Goal: Information Seeking & Learning: Learn about a topic

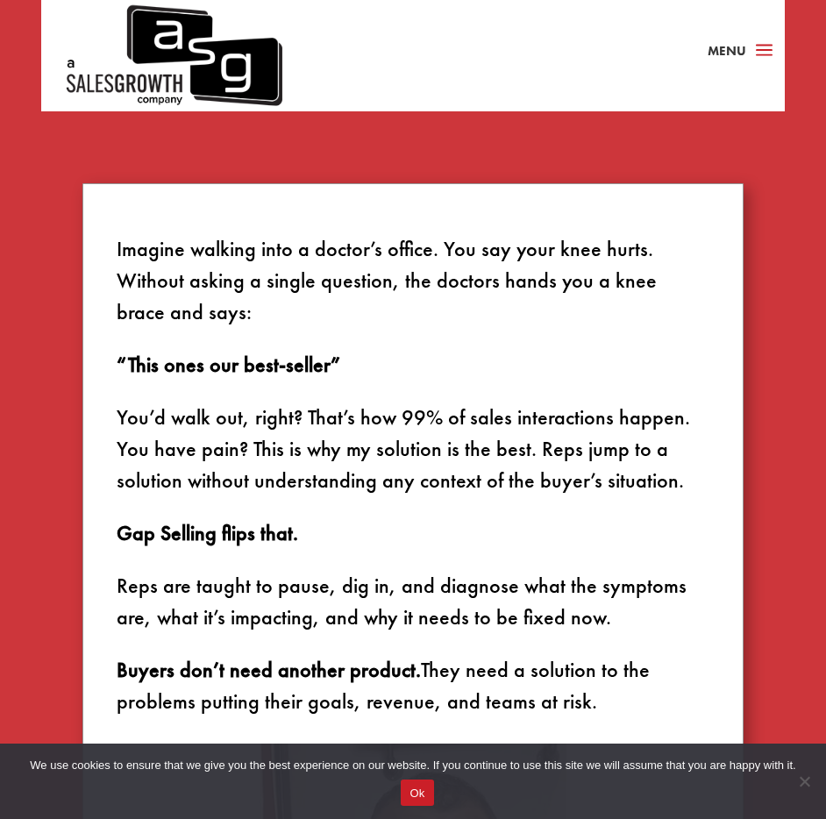
scroll to position [1068, 0]
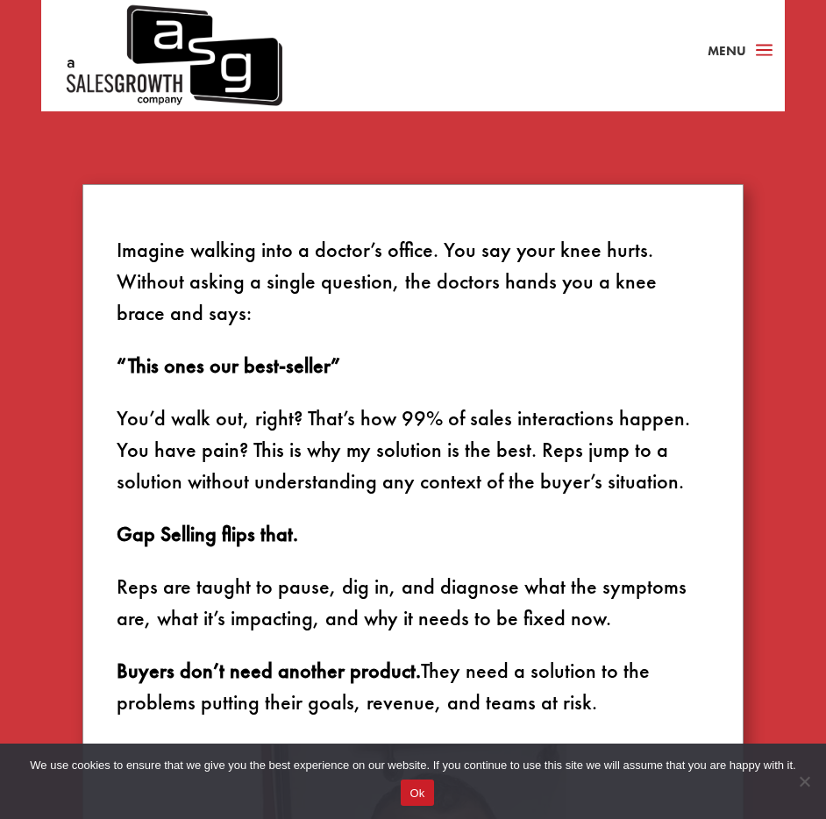
click at [223, 251] on p "Imagine walking into a doctor’s office. You say your knee hurts. Without asking…" at bounding box center [413, 292] width 593 height 116
click at [337, 238] on p "Imagine walking into a doctor’s office. You say your knee hurts. Without asking…" at bounding box center [413, 292] width 593 height 116
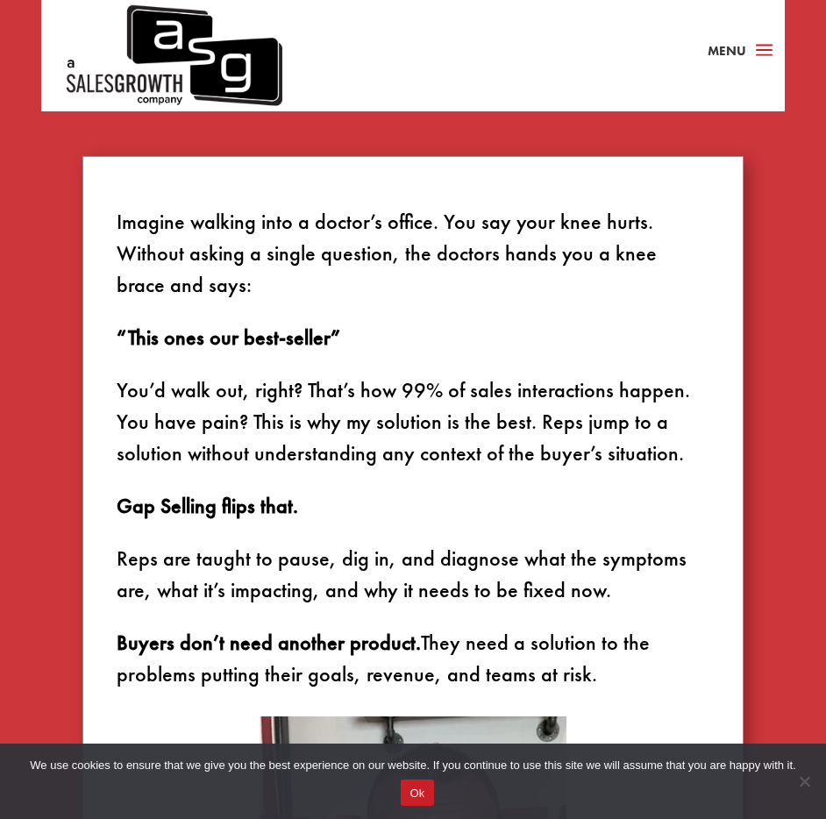
scroll to position [1097, 0]
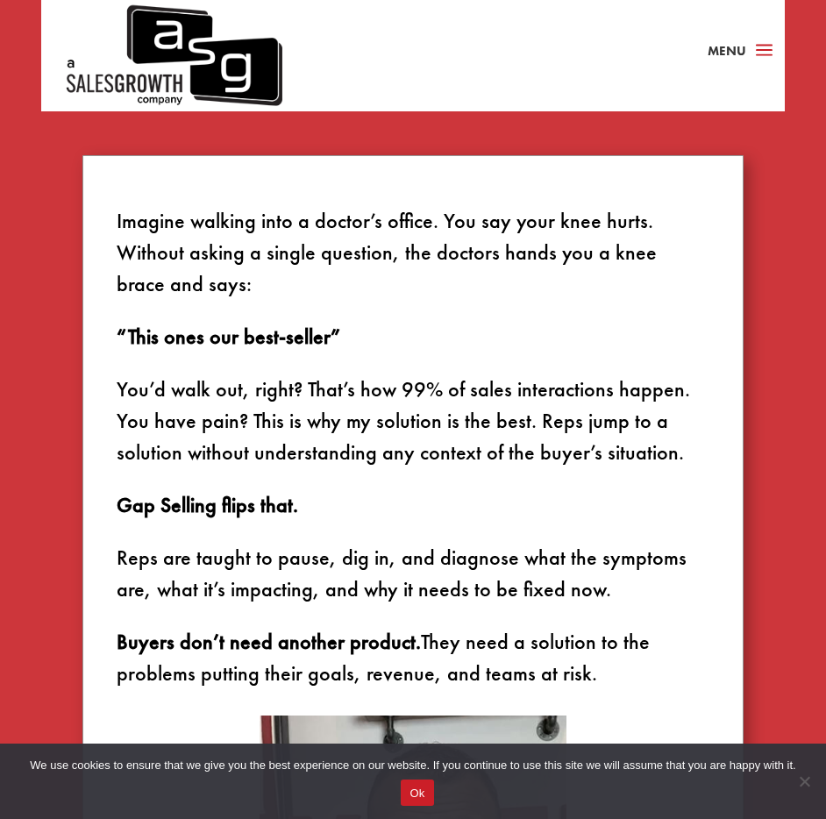
click at [356, 267] on p "Imagine walking into a doctor’s office. You say your knee hurts. Without asking…" at bounding box center [413, 263] width 593 height 116
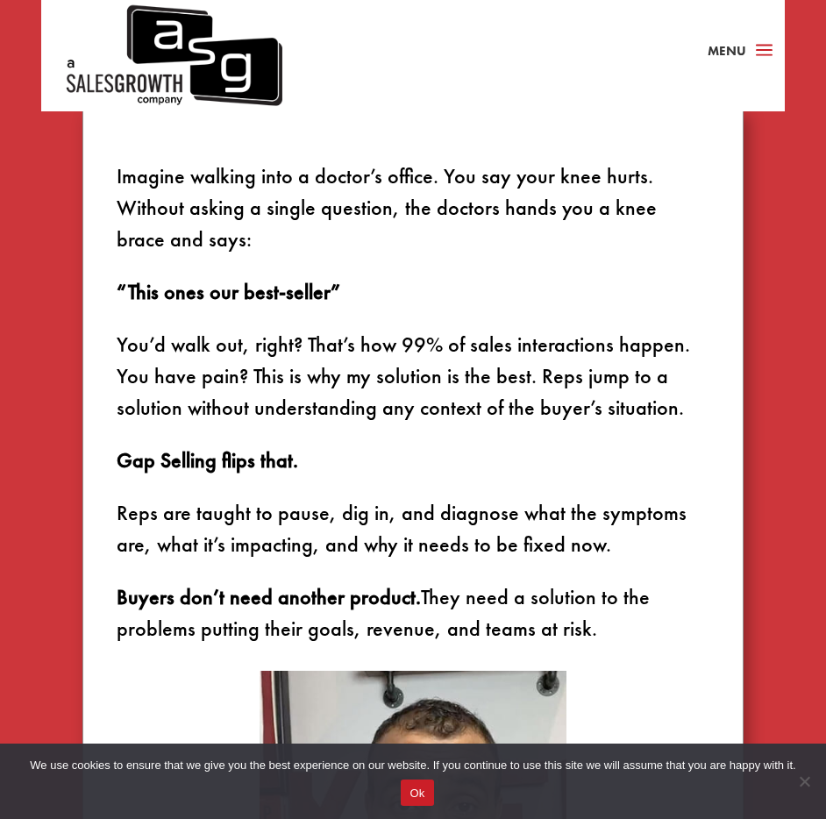
click at [332, 264] on p "Imagine walking into a doctor’s office. You say your knee hurts. Without asking…" at bounding box center [413, 218] width 593 height 116
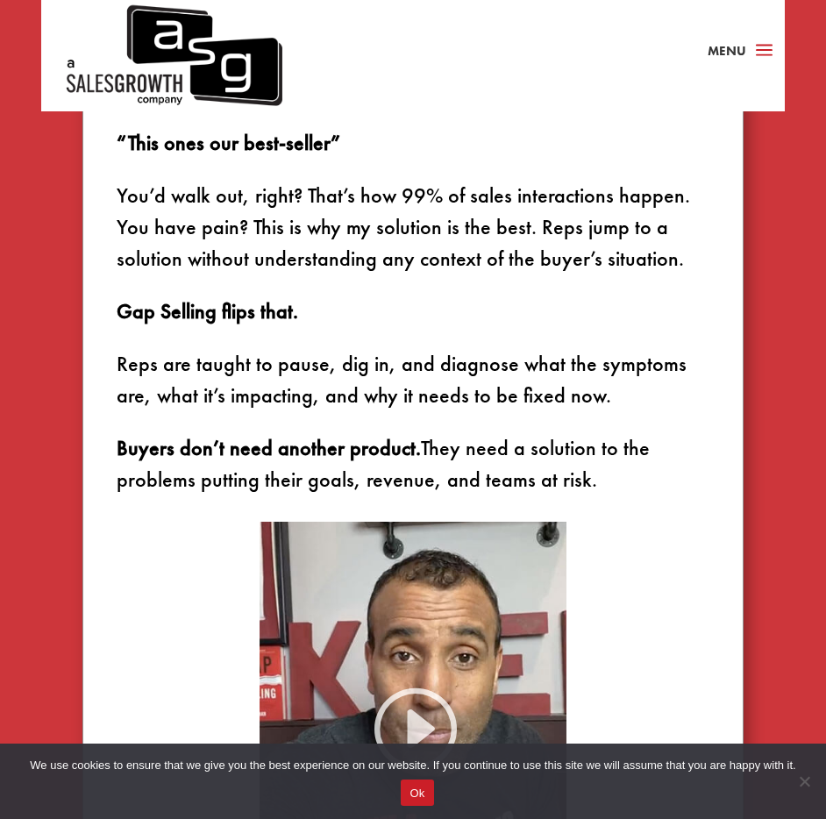
scroll to position [1327, 0]
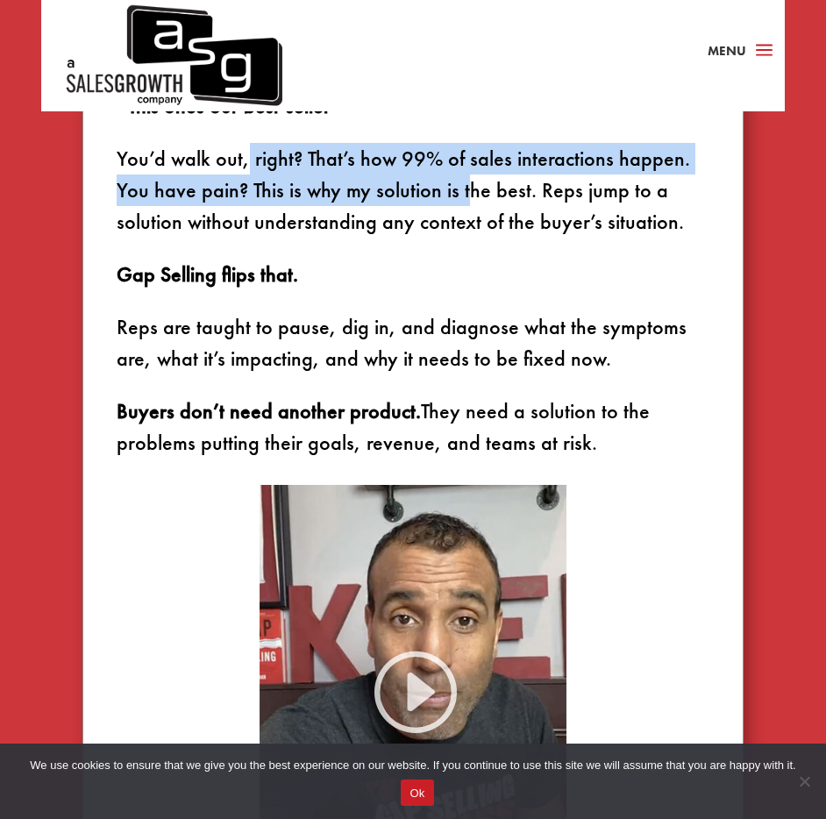
drag, startPoint x: 250, startPoint y: 151, endPoint x: 469, endPoint y: 185, distance: 221.8
click at [469, 185] on p "You’d walk out, right? That’s how 99% of sales interactions happen. You have pa…" at bounding box center [413, 201] width 593 height 116
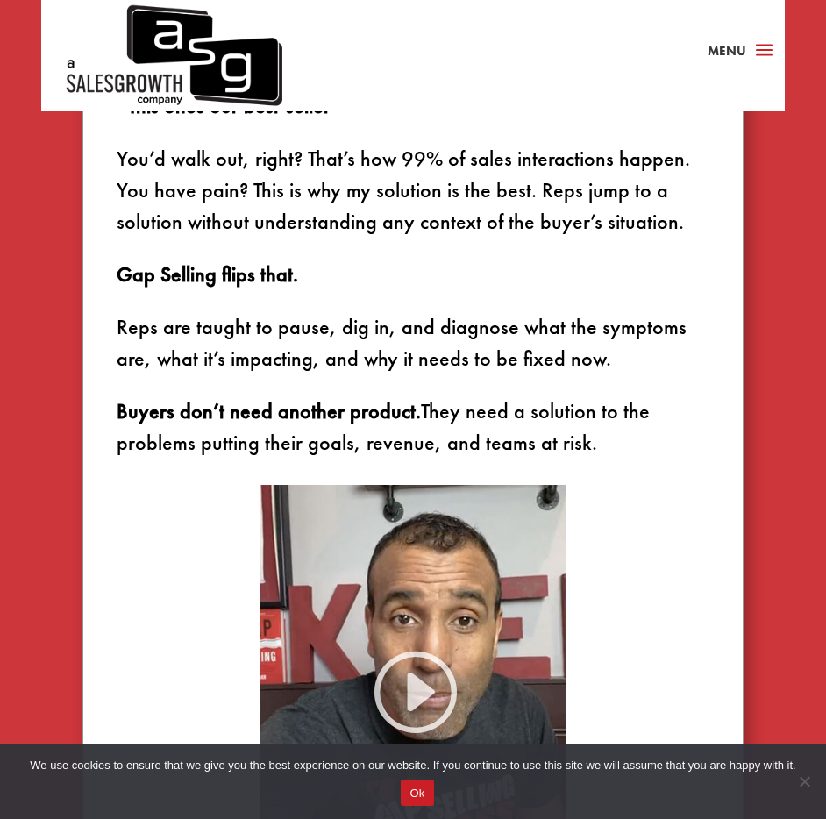
click at [468, 185] on p "You’d walk out, right? That’s how 99% of sales interactions happen. You have pa…" at bounding box center [413, 201] width 593 height 116
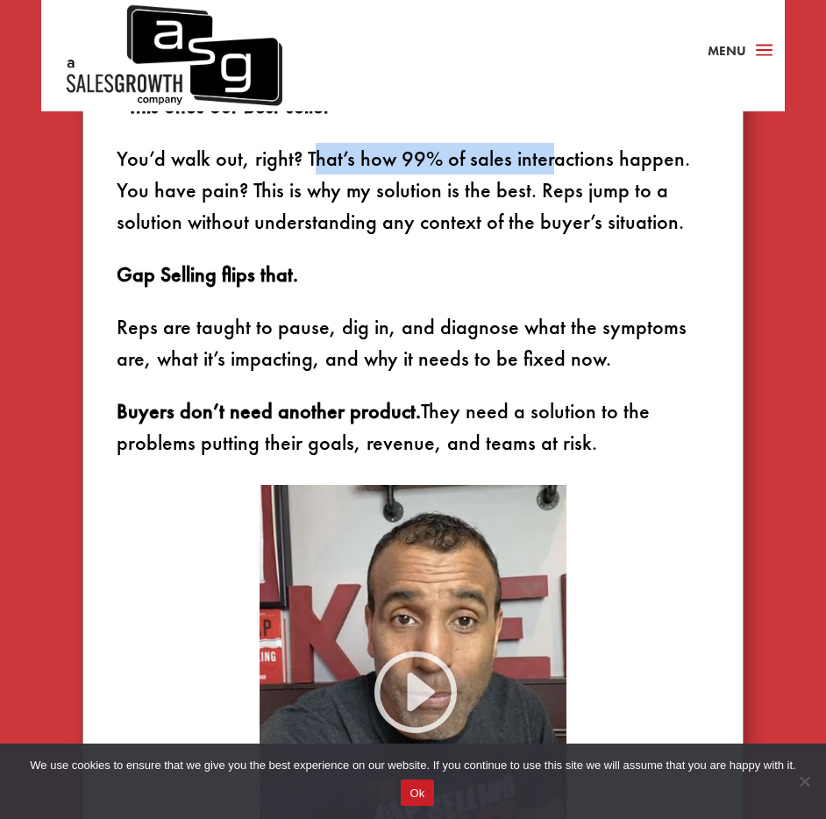
drag, startPoint x: 315, startPoint y: 156, endPoint x: 549, endPoint y: 168, distance: 234.4
click at [549, 168] on p "You’d walk out, right? That’s how 99% of sales interactions happen. You have pa…" at bounding box center [413, 201] width 593 height 116
click at [549, 167] on p "You’d walk out, right? That’s how 99% of sales interactions happen. You have pa…" at bounding box center [413, 201] width 593 height 116
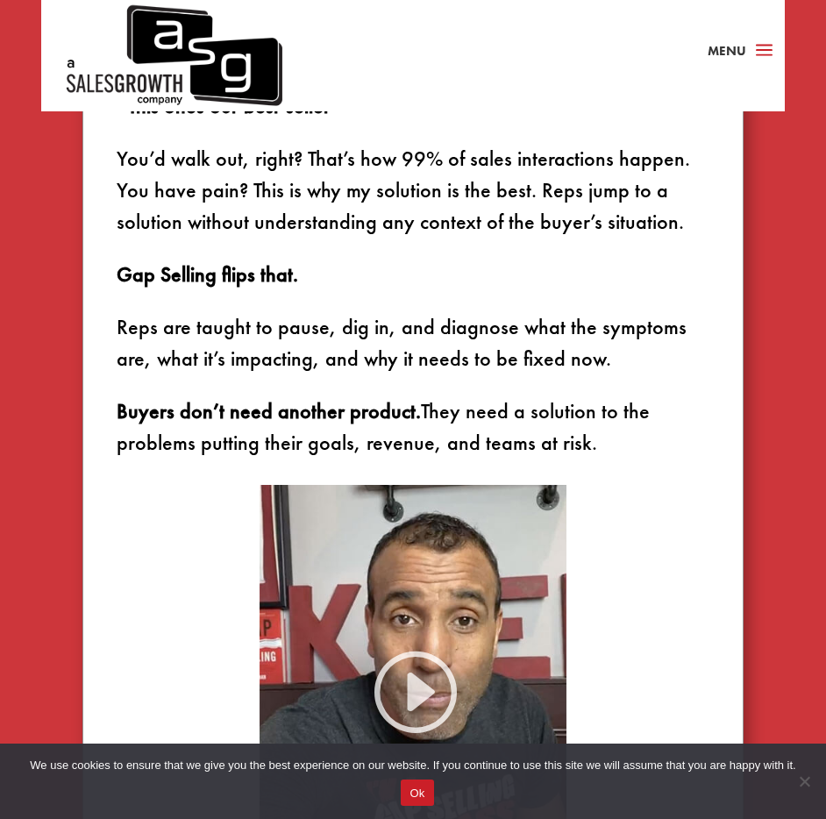
click at [530, 169] on p "You’d walk out, right? That’s how 99% of sales interactions happen. You have pa…" at bounding box center [413, 201] width 593 height 116
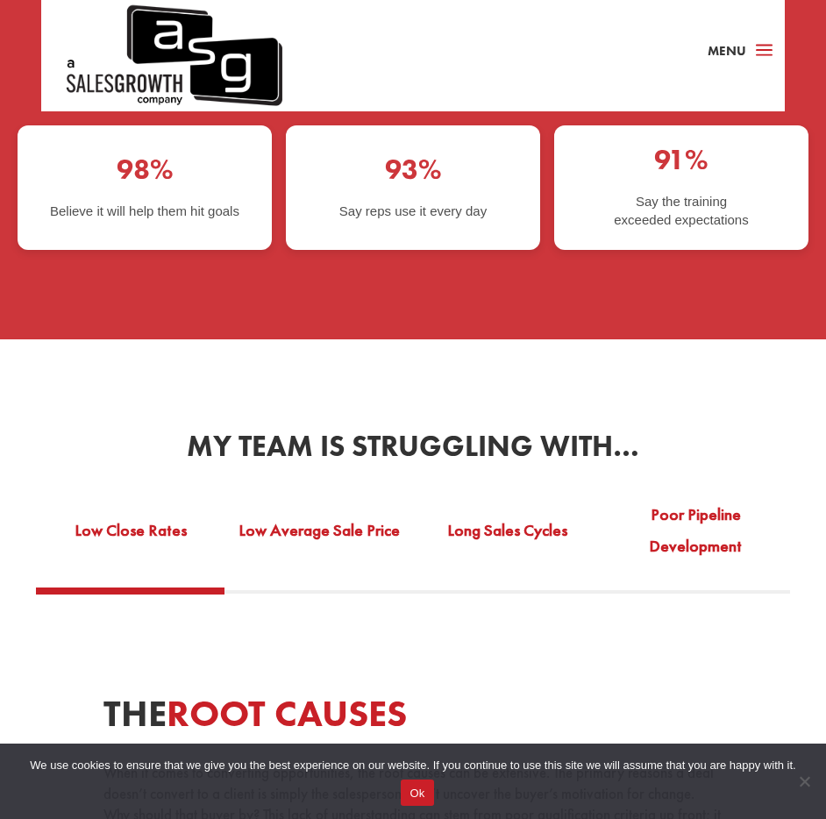
scroll to position [3683, 0]
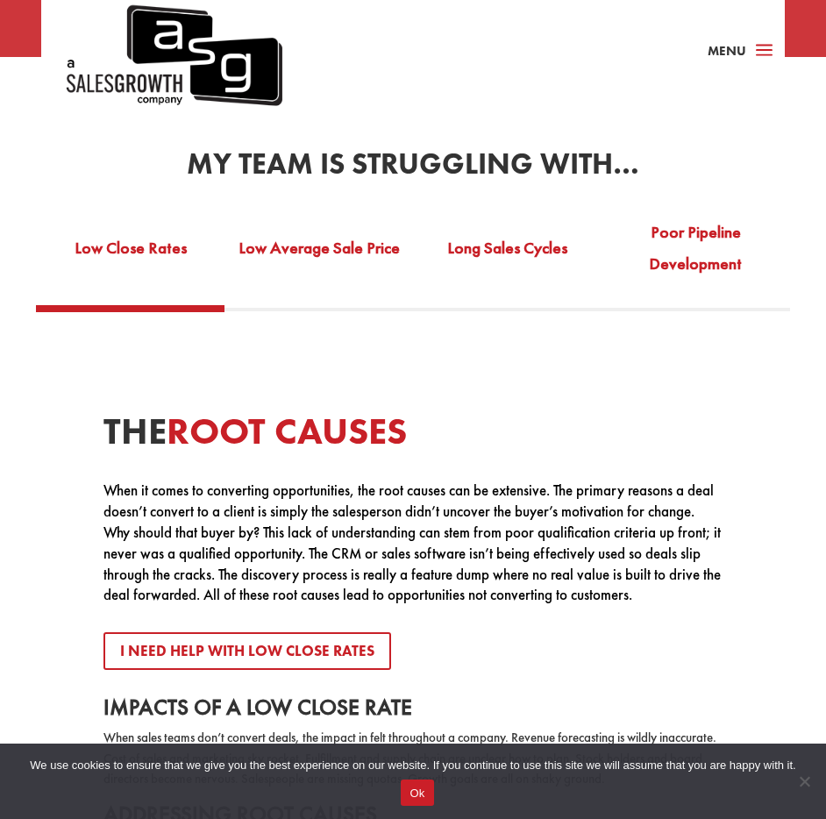
click at [230, 427] on span "Root Causes" at bounding box center [287, 431] width 240 height 48
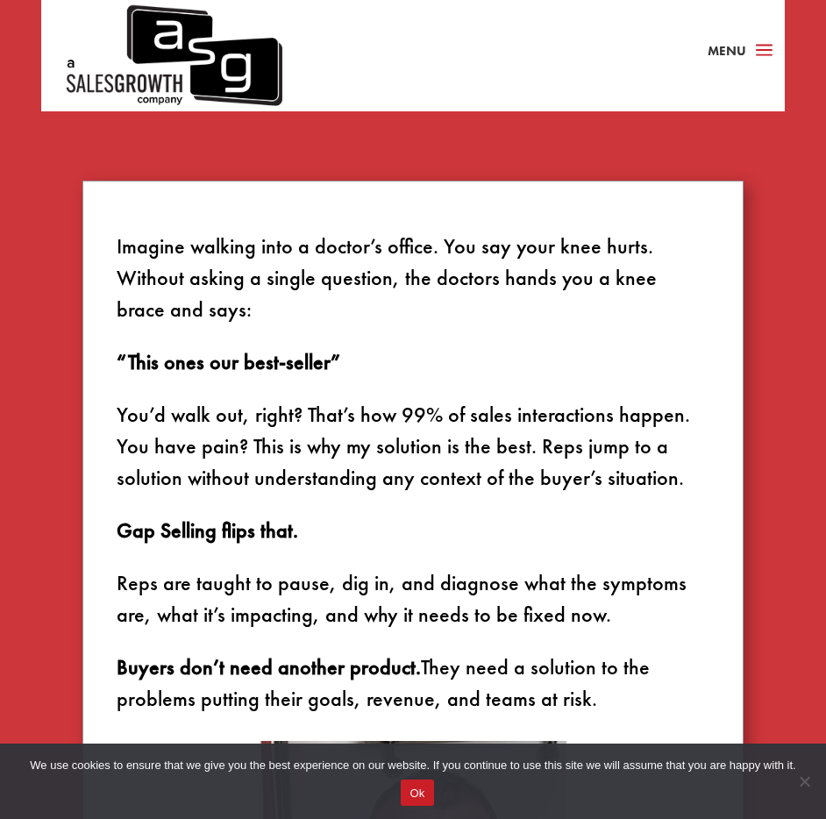
scroll to position [1190, 0]
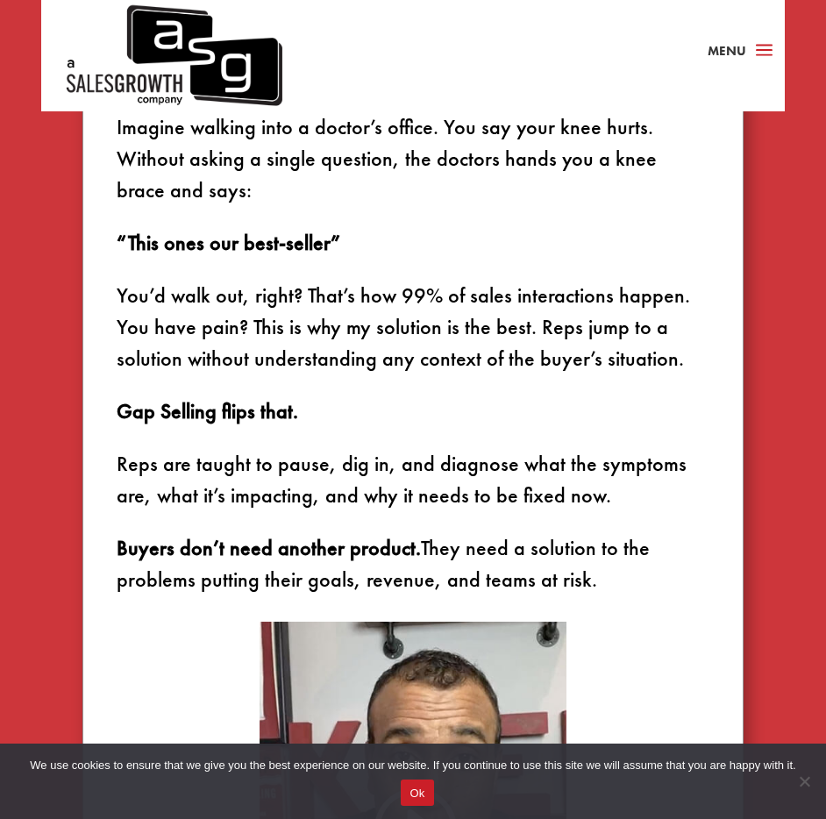
click at [461, 466] on p "Reps are taught to pause, dig in, and diagnose what the symptoms are, what it’s…" at bounding box center [413, 490] width 593 height 84
click at [467, 470] on p "Reps are taught to pause, dig in, and diagnose what the symptoms are, what it’s…" at bounding box center [413, 490] width 593 height 84
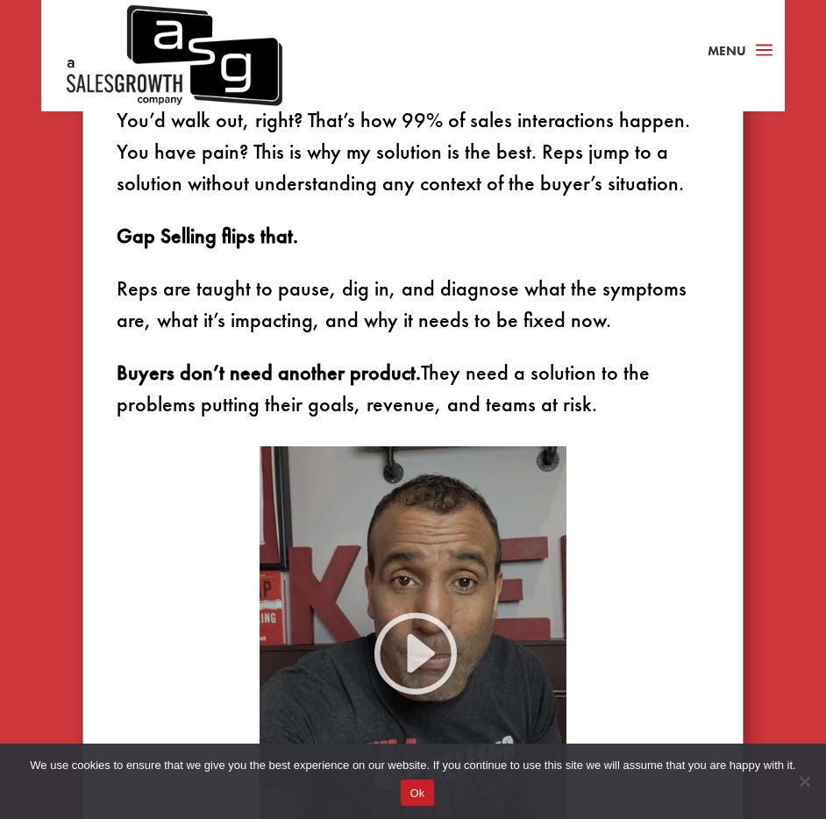
scroll to position [1384, 0]
